Goal: Task Accomplishment & Management: Manage account settings

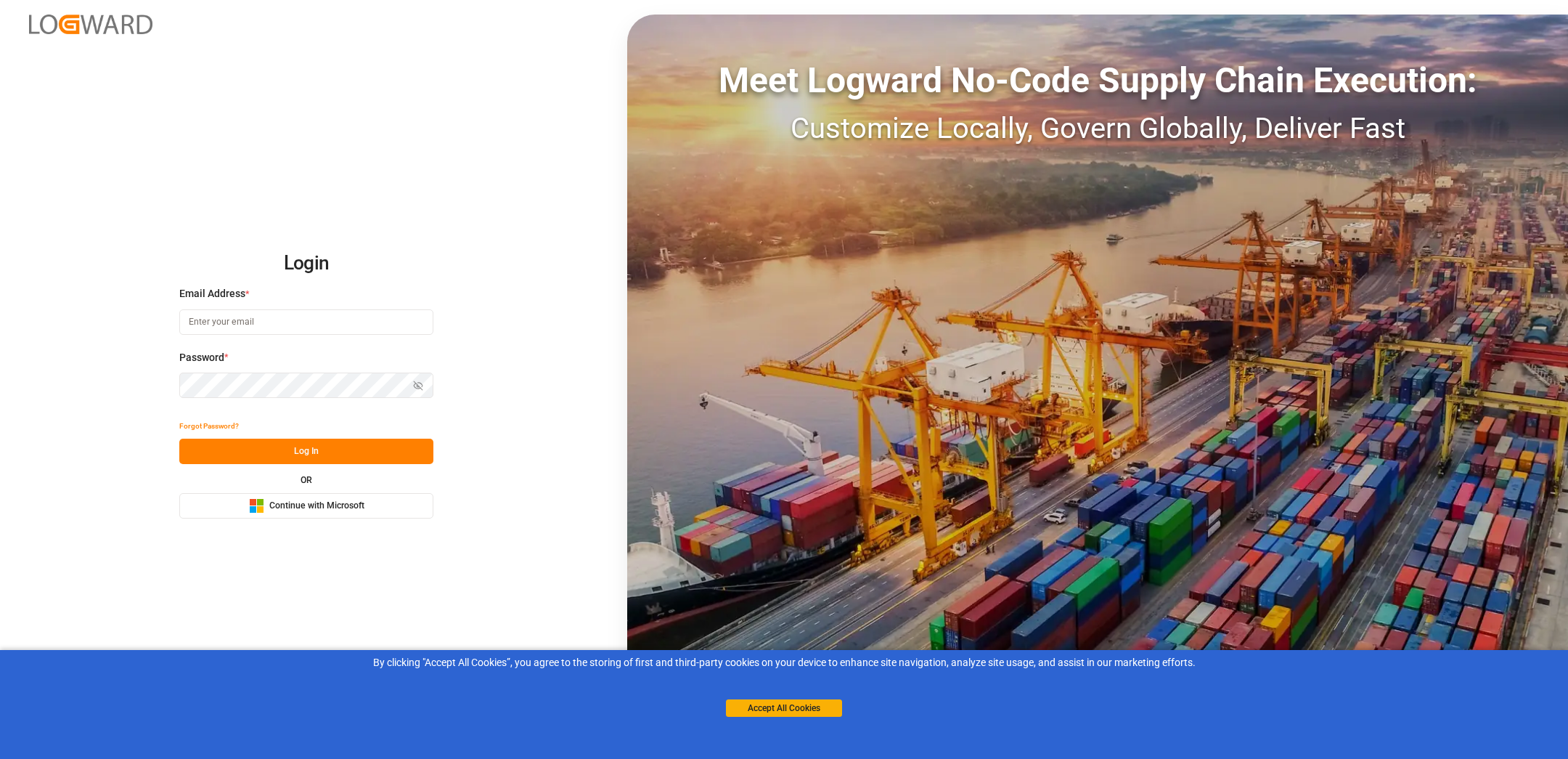
click at [304, 513] on div "Microsoft Logo Continue with Microsoft" at bounding box center [307, 505] width 115 height 15
click at [760, 701] on button "Accept All Cookies" at bounding box center [784, 708] width 116 height 18
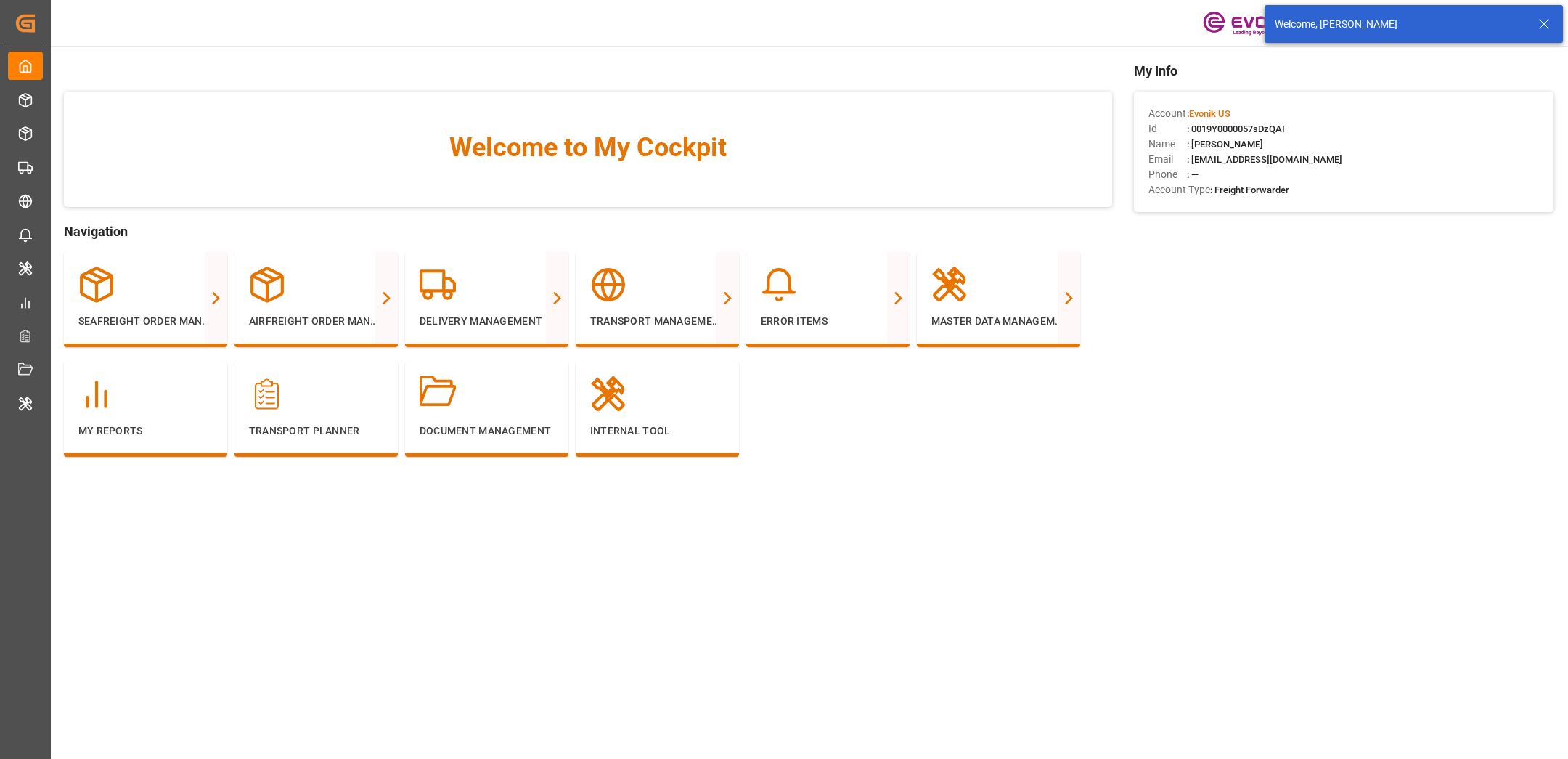
click at [1547, 25] on icon at bounding box center [1544, 24] width 18 height 18
click at [1545, 25] on html "Created by potrace 1.15, written by [PERSON_NAME] [DATE]-[DATE] Created by potr…" at bounding box center [784, 379] width 1568 height 759
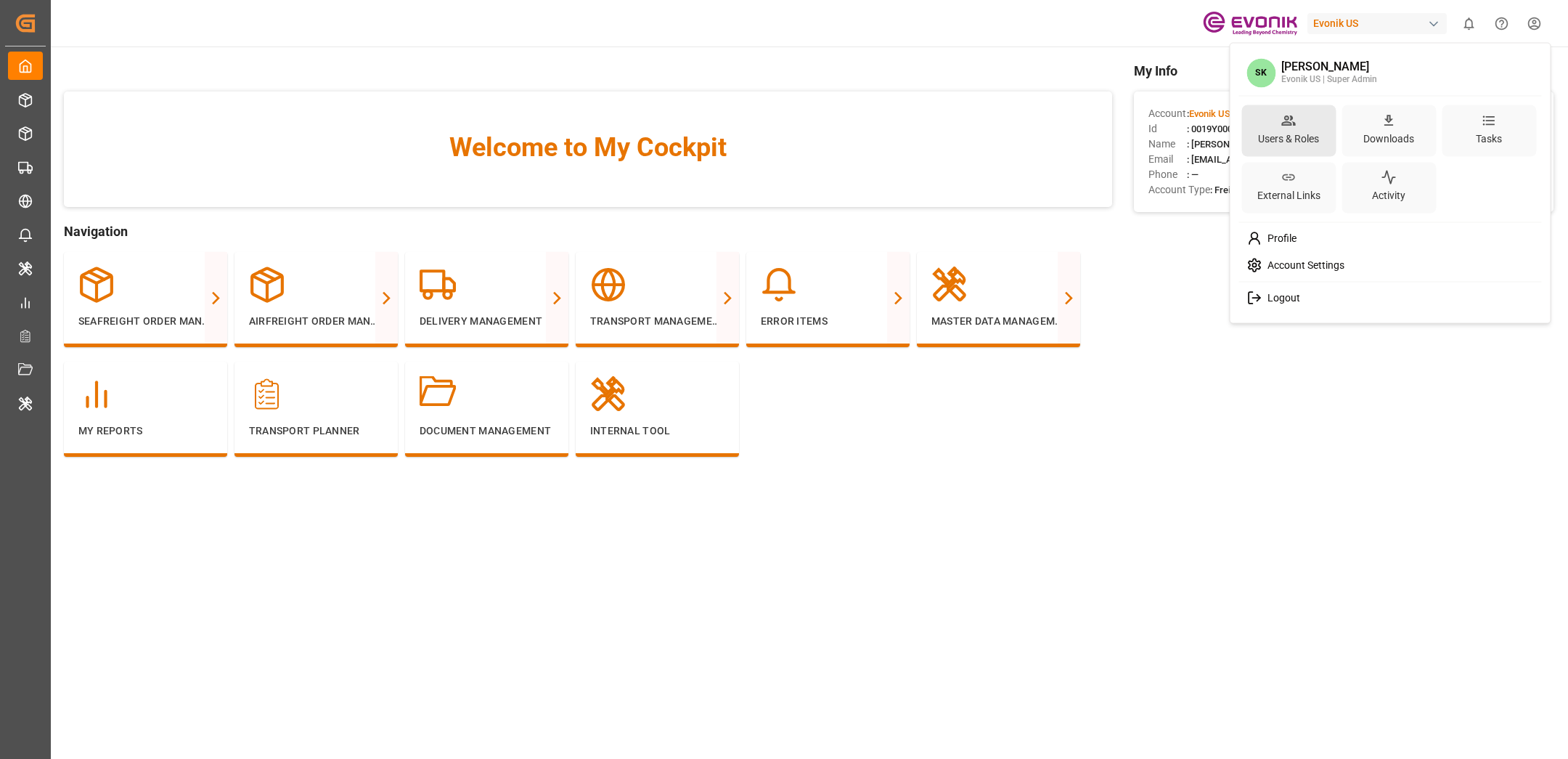
click at [1308, 124] on div "Users & Roles" at bounding box center [1288, 130] width 95 height 51
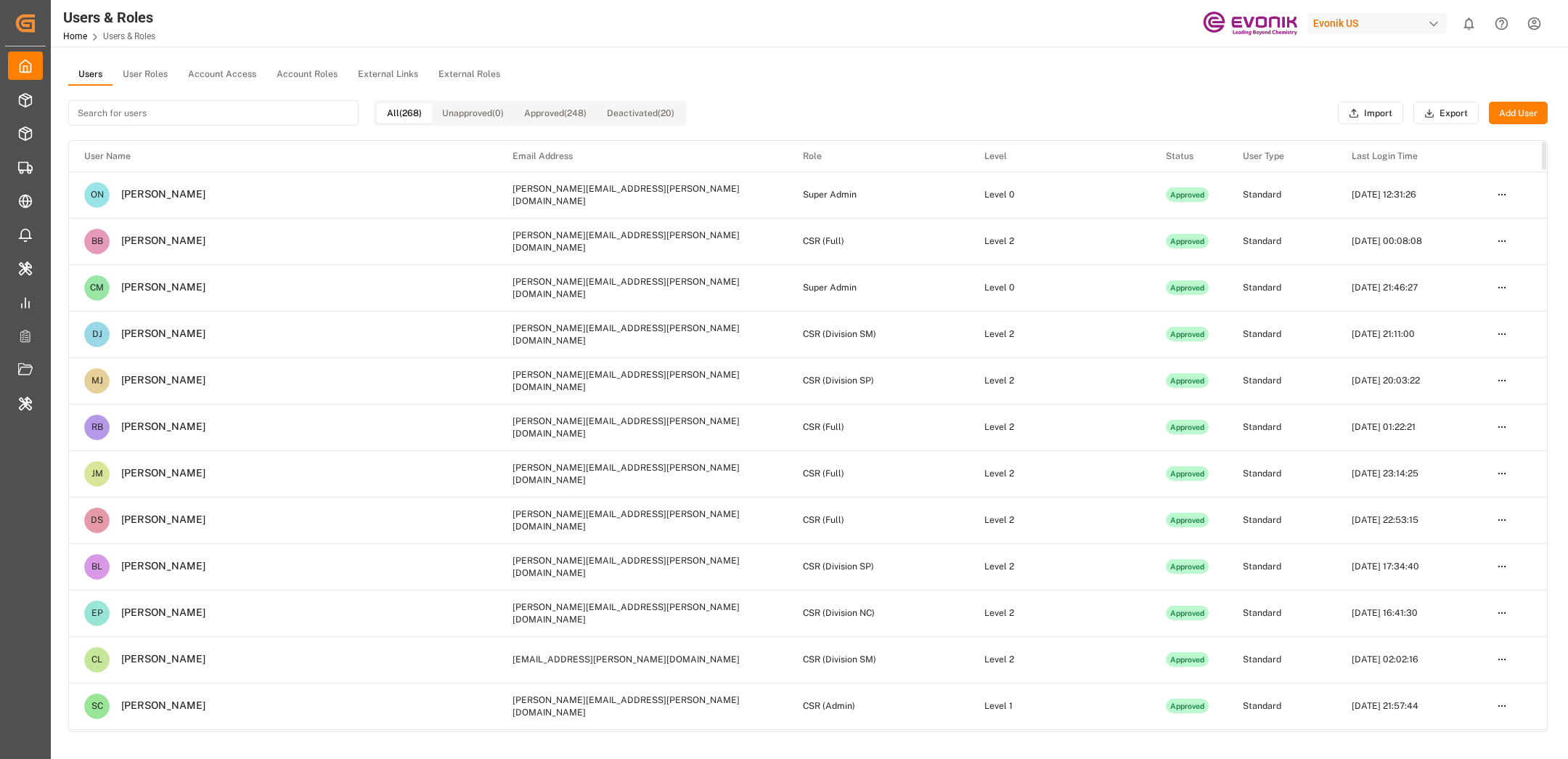
click at [144, 78] on button "User Roles" at bounding box center [145, 75] width 66 height 22
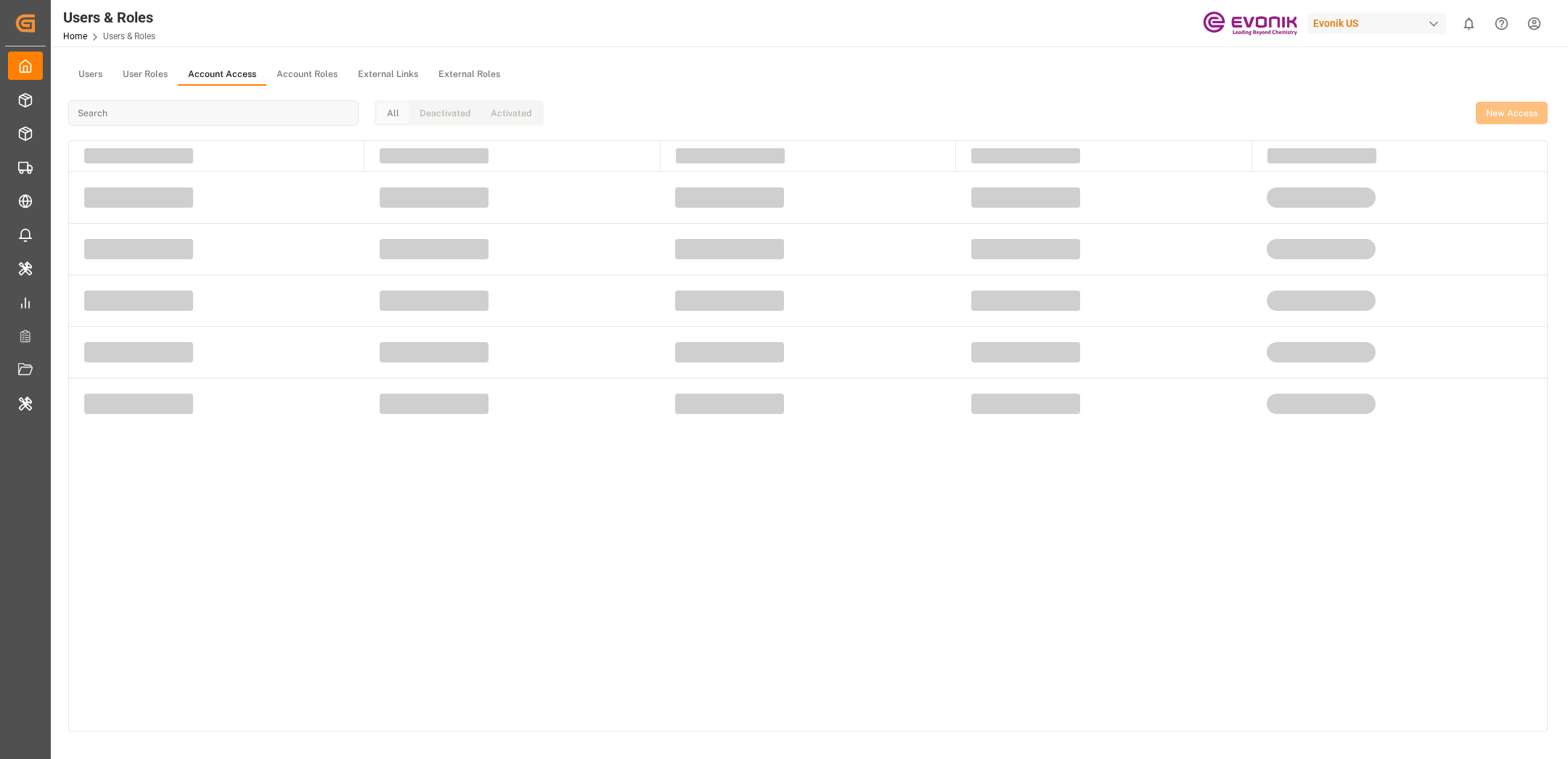
click at [232, 73] on button "Account Access" at bounding box center [222, 75] width 89 height 22
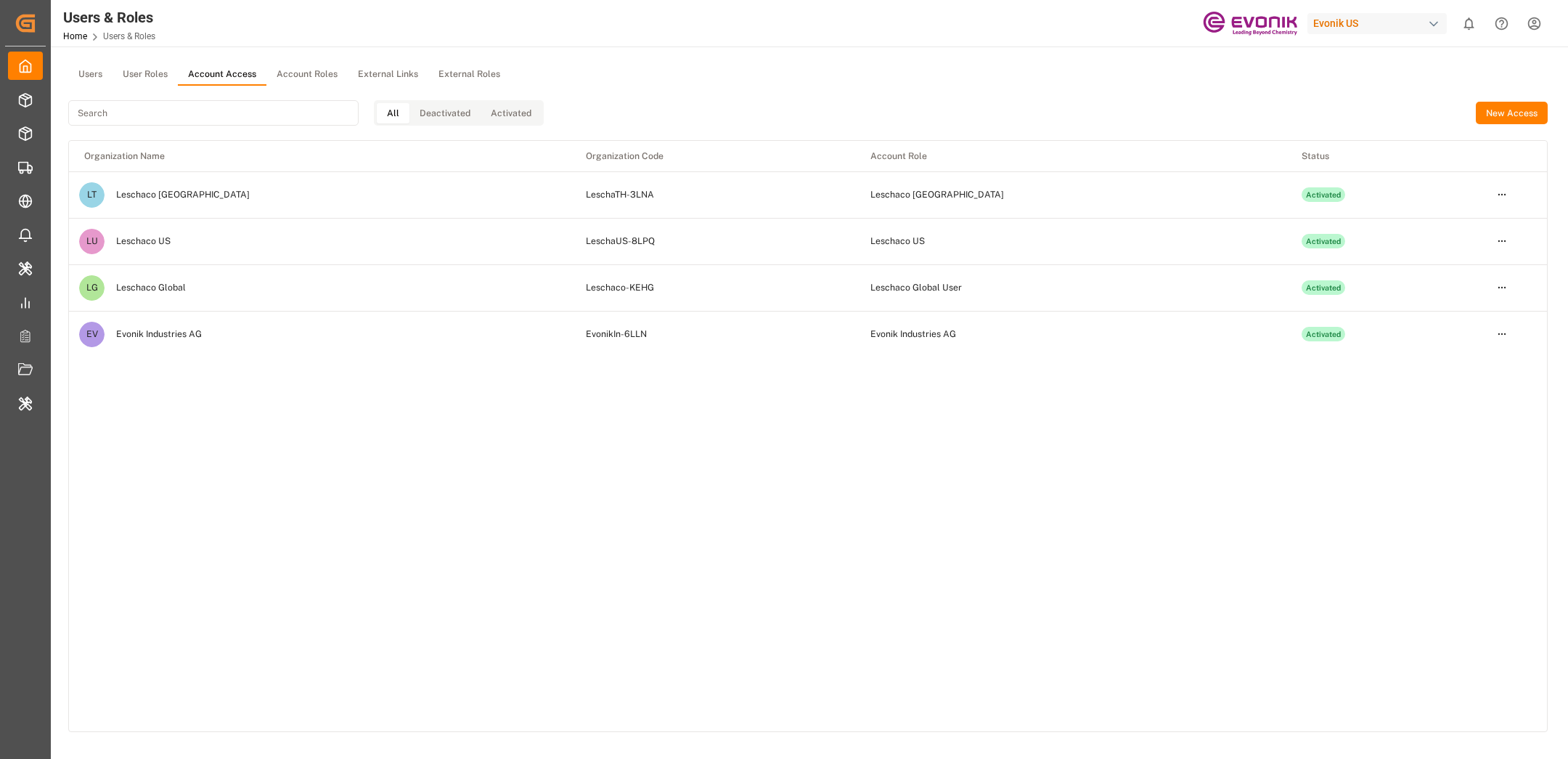
click at [292, 76] on button "Account Roles" at bounding box center [306, 75] width 81 height 22
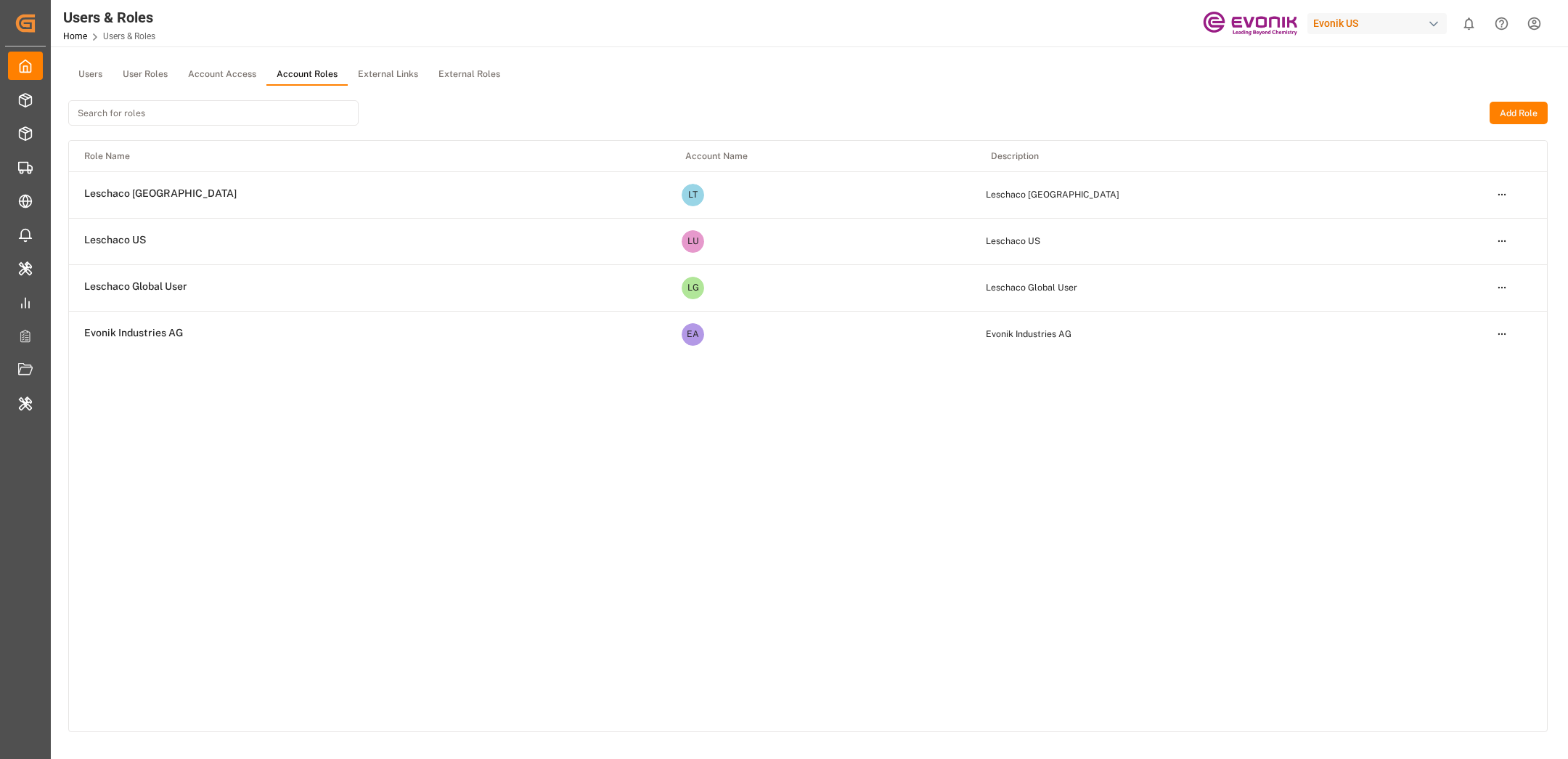
click at [363, 68] on button "External Links" at bounding box center [388, 75] width 81 height 22
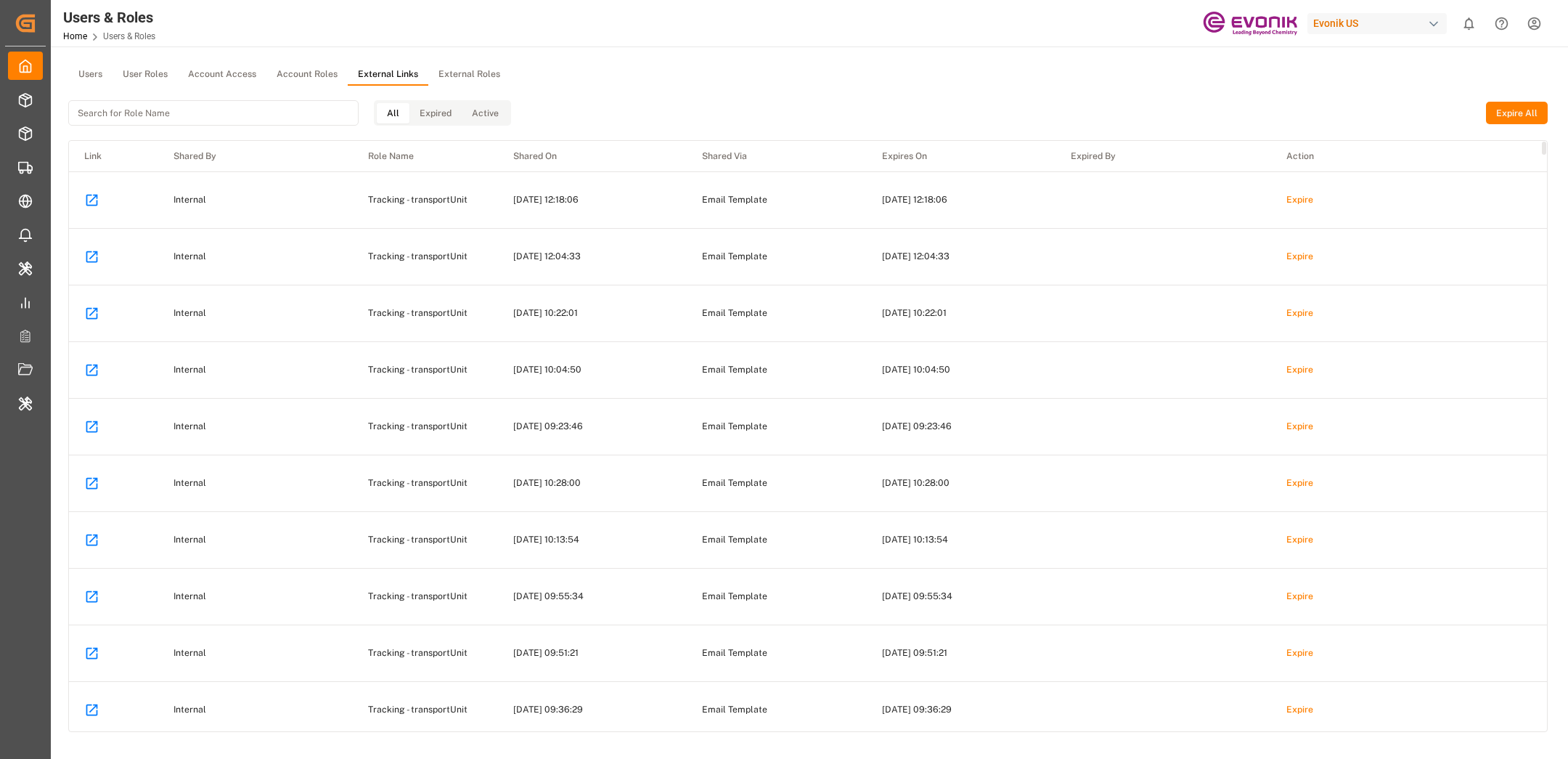
click at [87, 204] on icon at bounding box center [92, 200] width 11 height 11
